Goal: Task Accomplishment & Management: Understand process/instructions

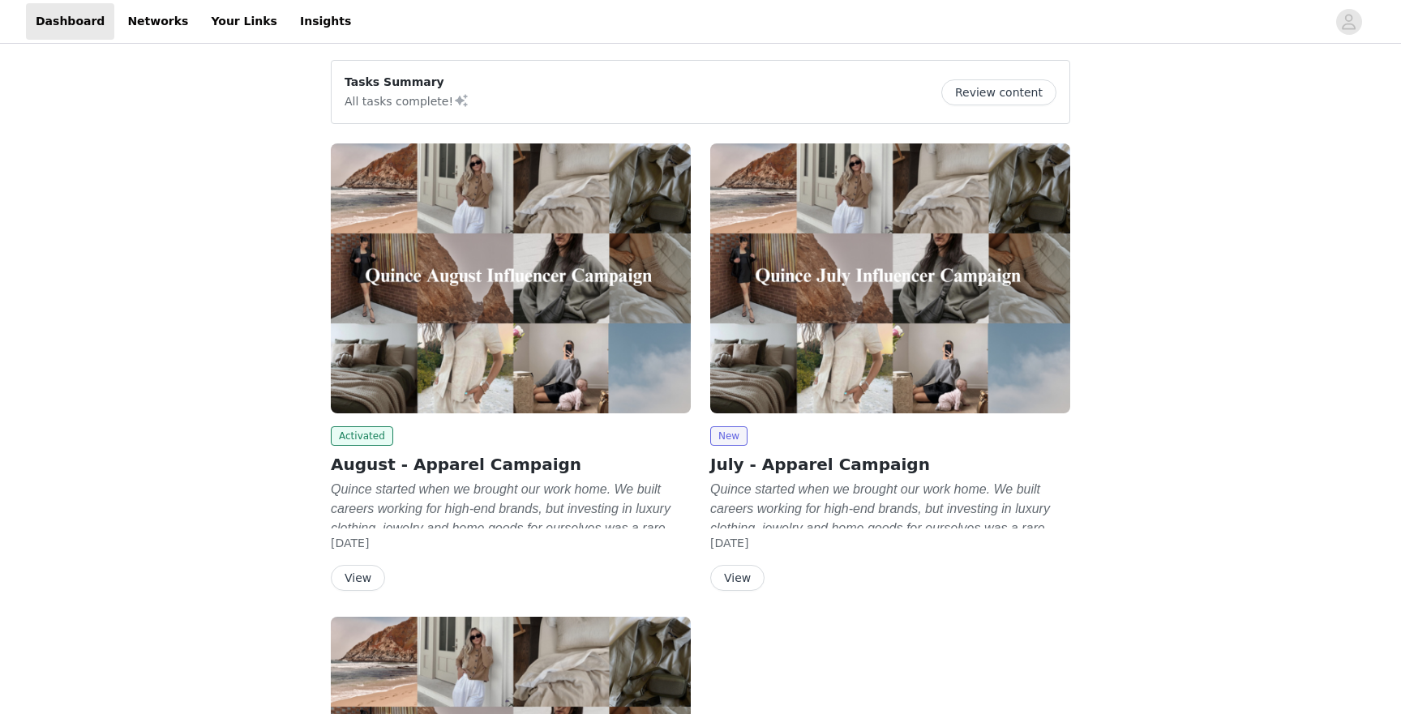
click at [1003, 97] on button "Review content" at bounding box center [999, 92] width 115 height 26
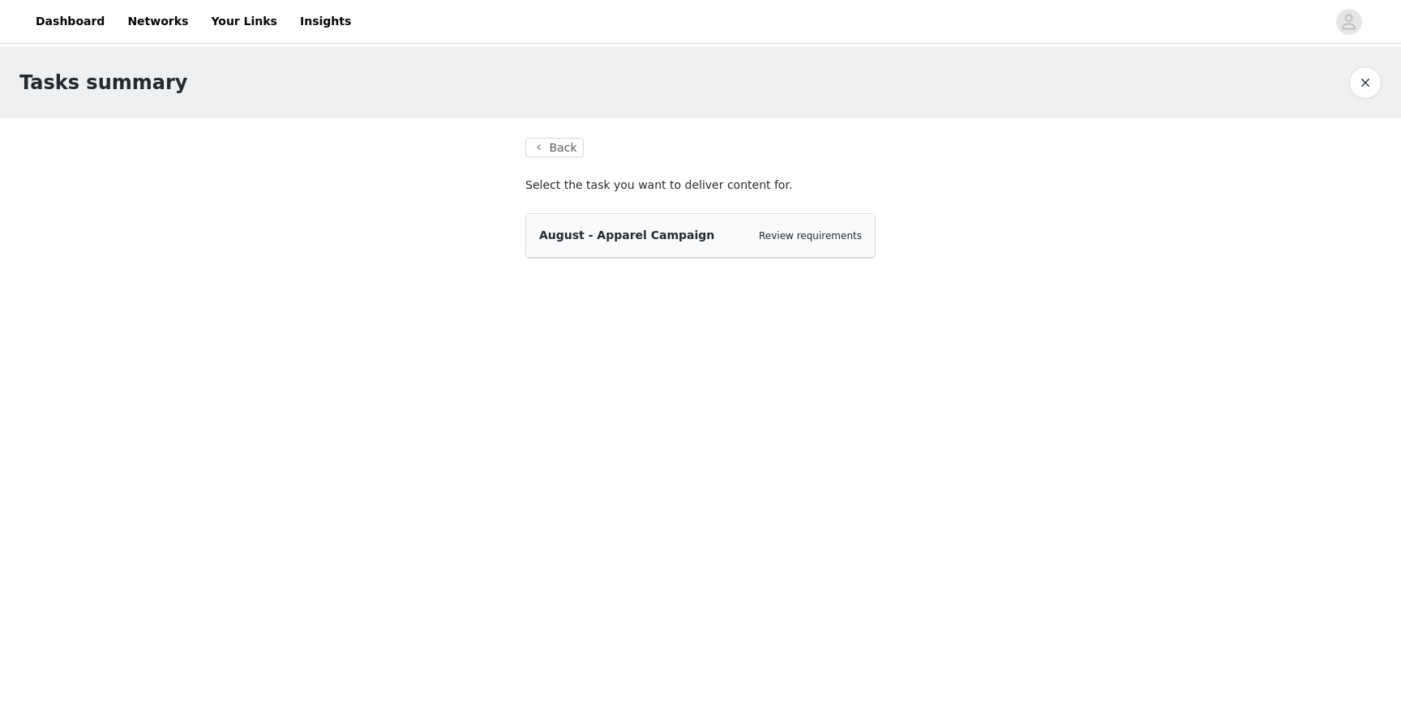
click at [742, 254] on div "August - Apparel Campaign Review requirements" at bounding box center [700, 236] width 349 height 44
click at [830, 229] on div "Review requirements" at bounding box center [810, 236] width 103 height 16
click at [824, 236] on link "Review requirements" at bounding box center [810, 235] width 103 height 11
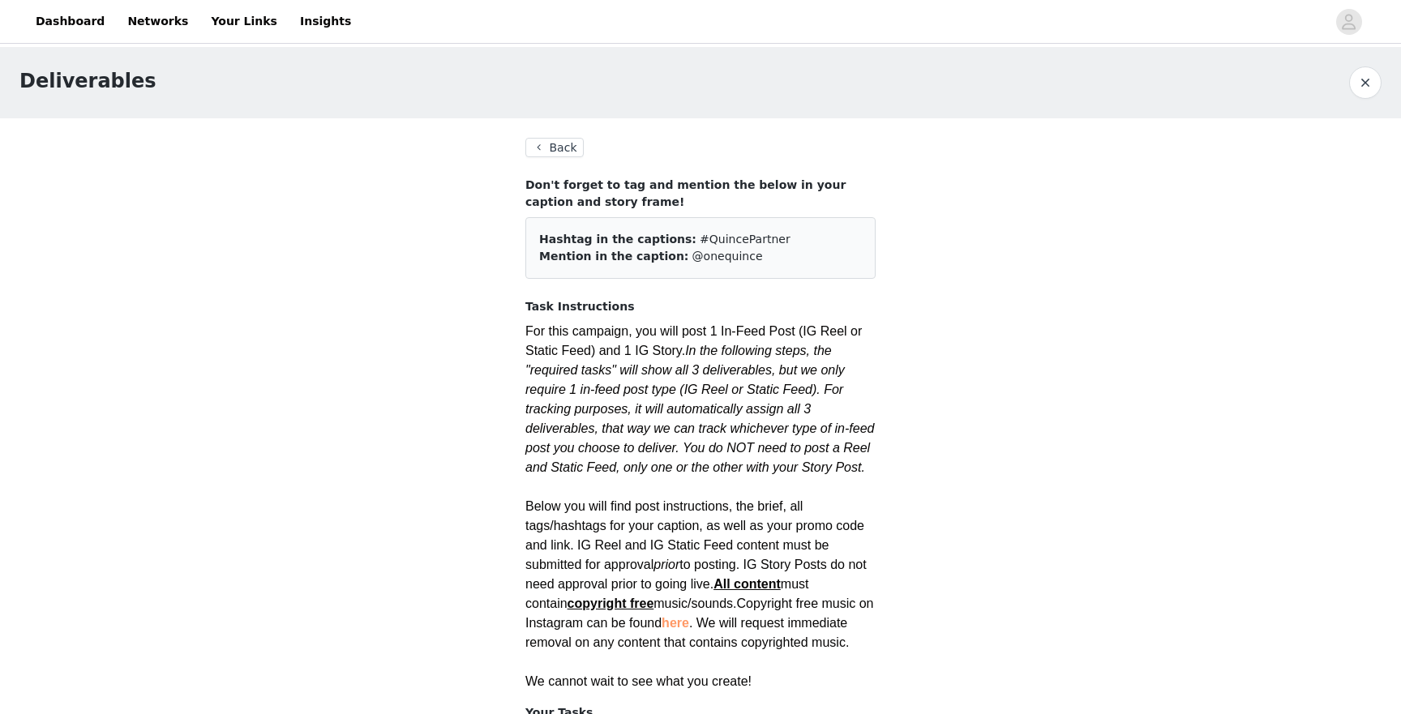
click at [550, 148] on button "Back" at bounding box center [554, 147] width 58 height 19
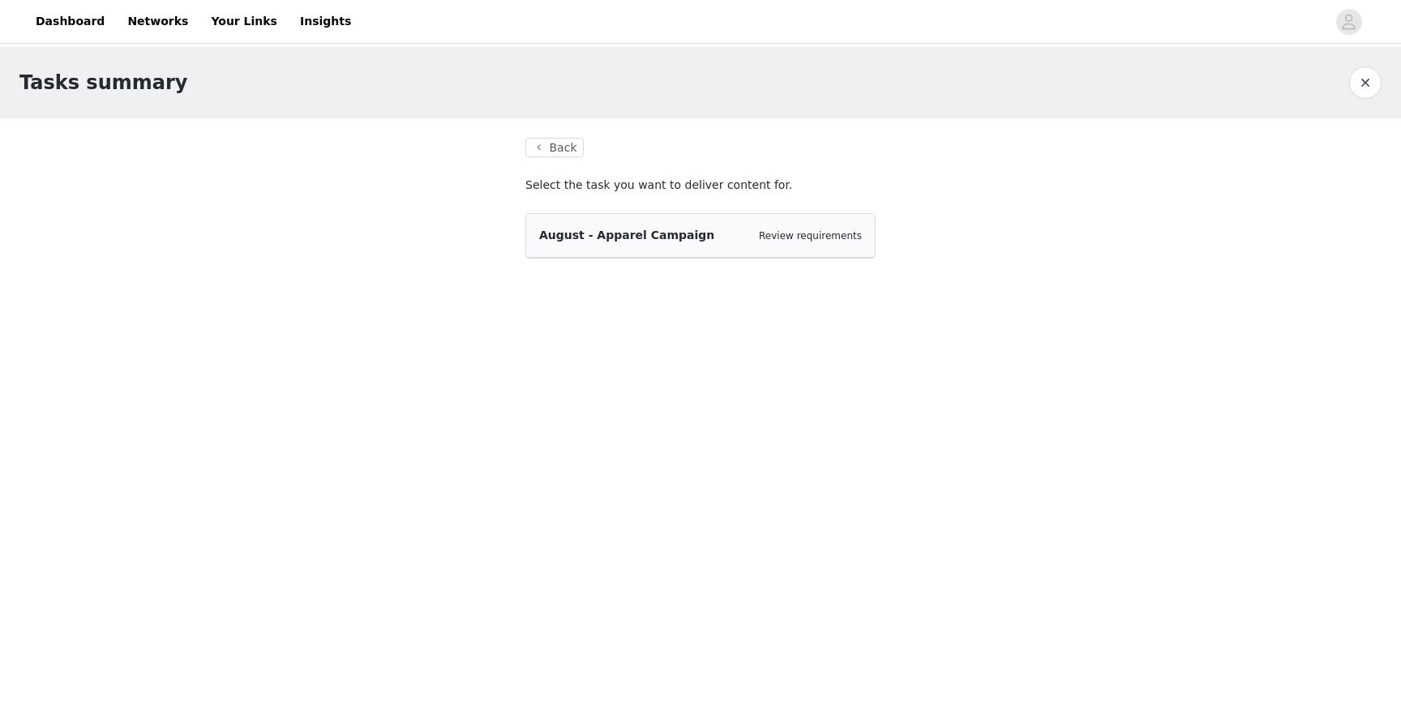
click at [563, 160] on section "Back Select the task you want to deliver content for. August - Apparel Campaign…" at bounding box center [700, 207] width 389 height 179
click at [559, 150] on button "Back" at bounding box center [554, 147] width 58 height 19
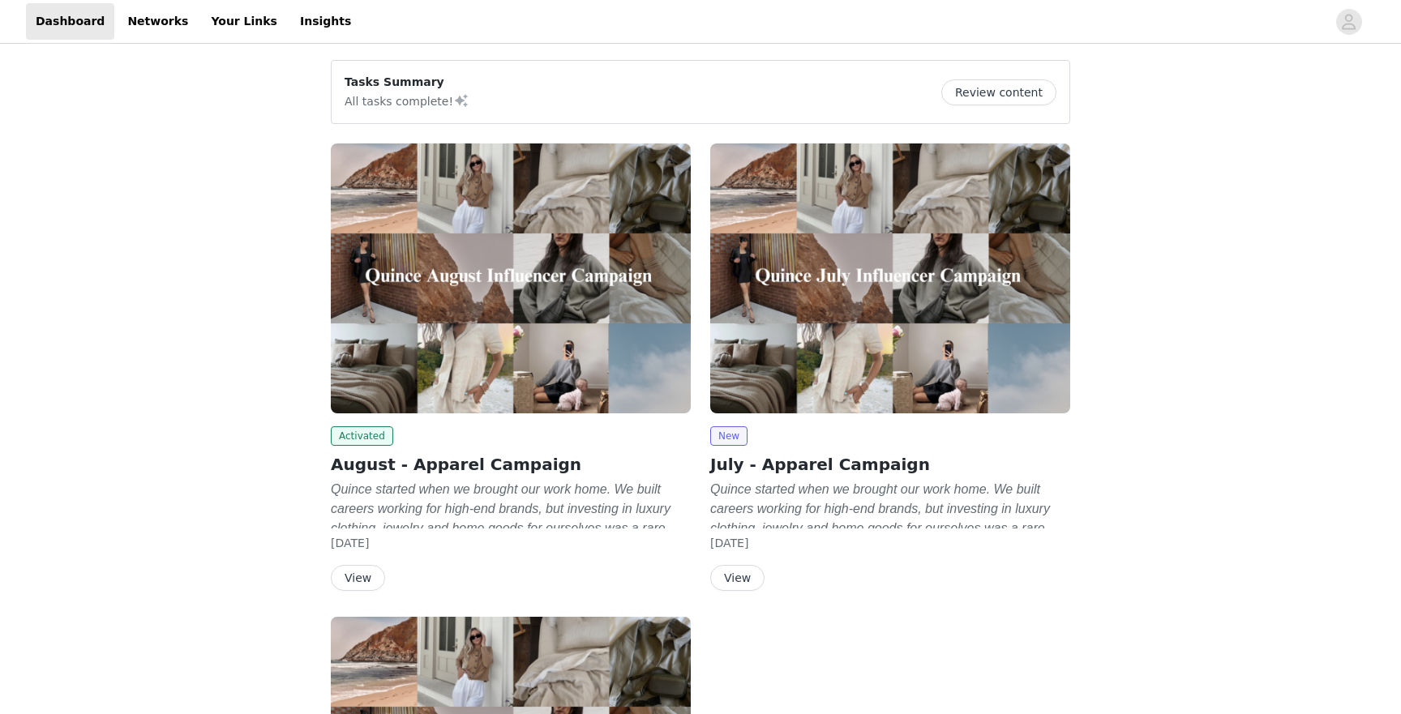
click at [343, 577] on button "View" at bounding box center [358, 578] width 54 height 26
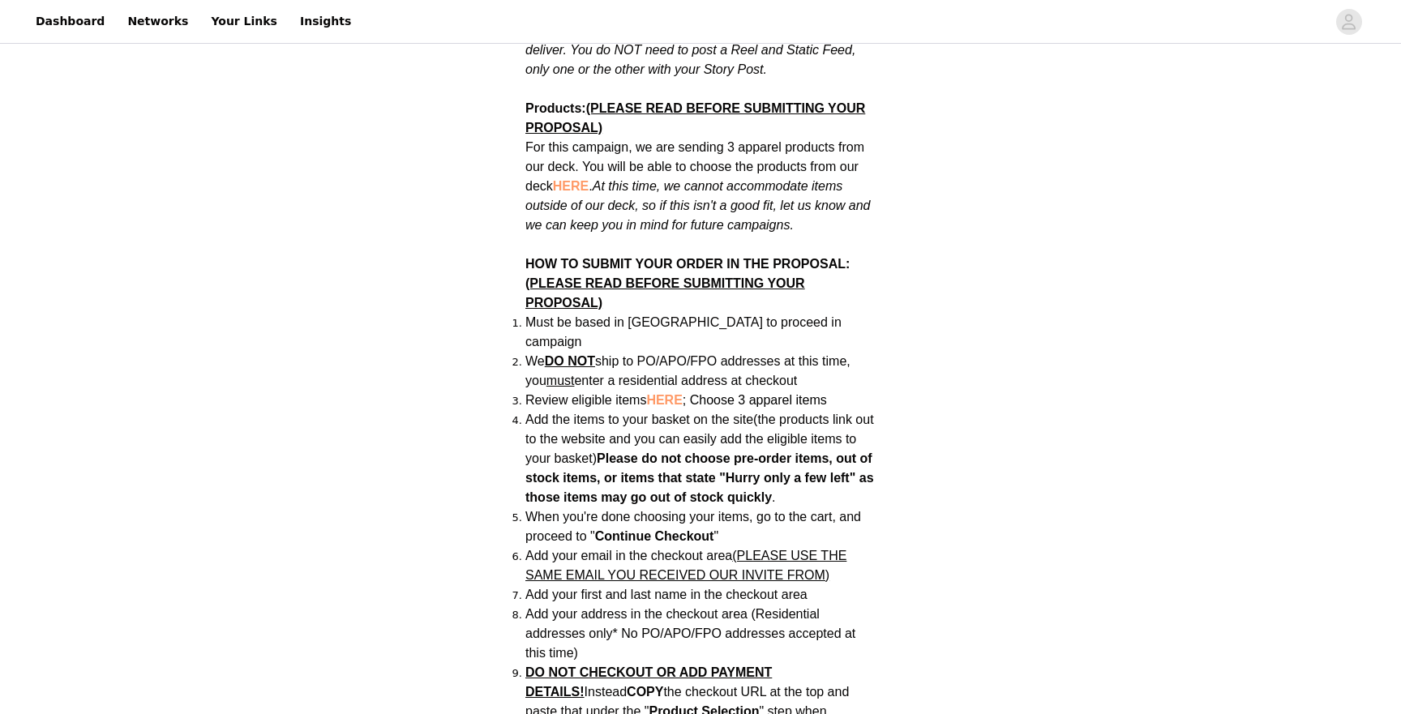
scroll to position [519, 0]
